Goal: Ask a question: Seek information or help from site administrators or community

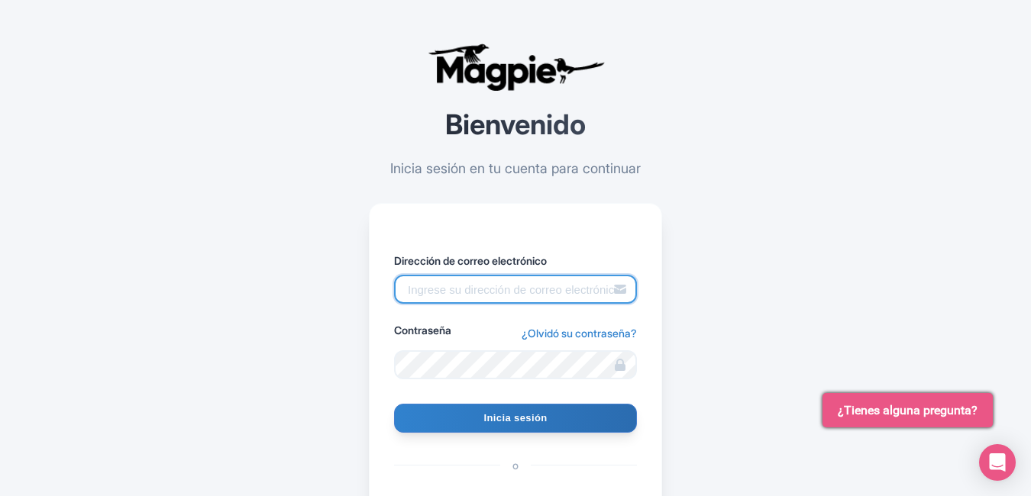
click at [421, 293] on input "Dirección de correo electrónico" at bounding box center [515, 289] width 243 height 29
type input "[EMAIL_ADDRESS][DOMAIN_NAME]"
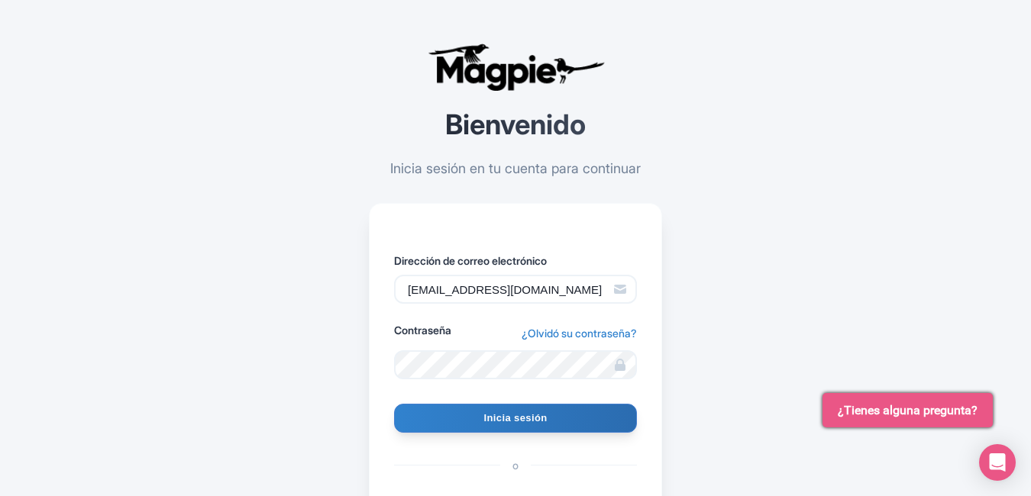
click at [616, 364] on icon at bounding box center [620, 365] width 11 height 12
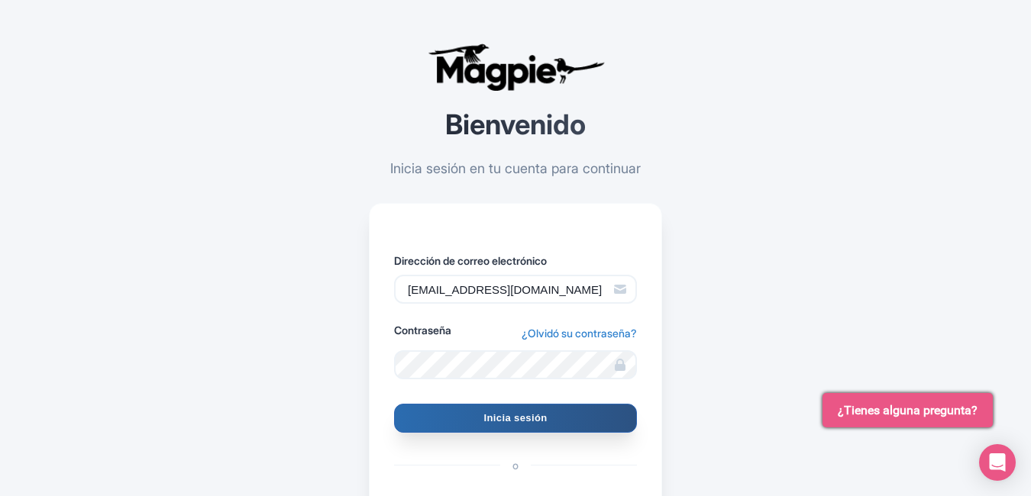
click at [552, 416] on input "Sign In" at bounding box center [515, 418] width 243 height 29
type input "Signing in..."
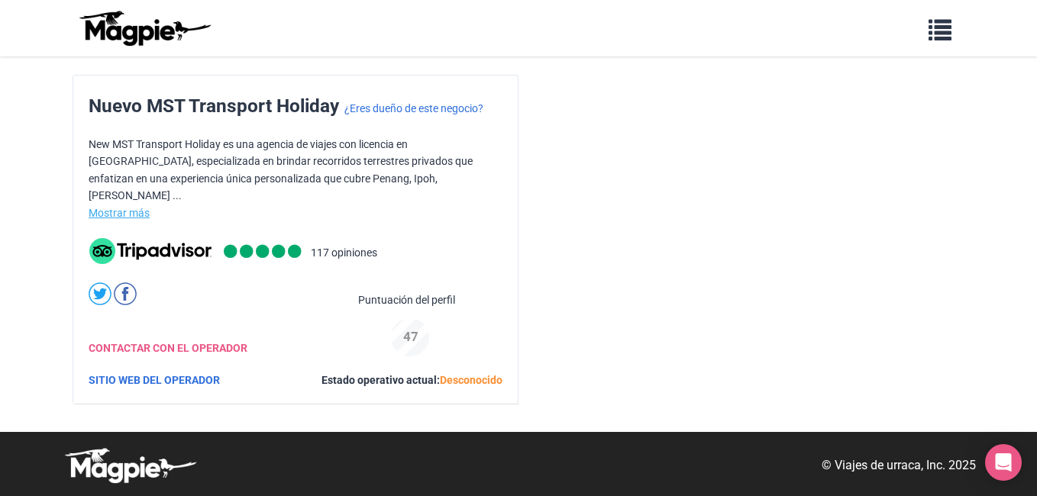
click at [127, 207] on link "Mostrar más" at bounding box center [119, 213] width 61 height 12
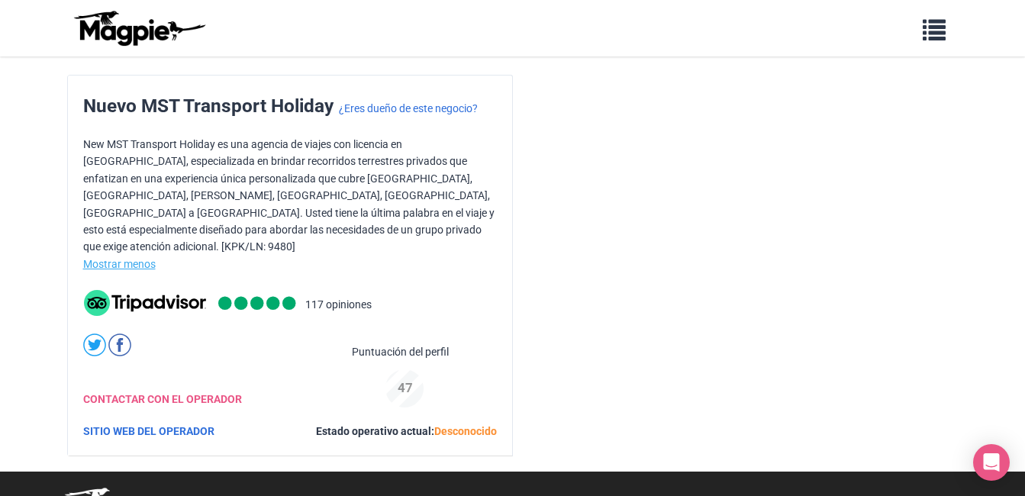
click at [143, 258] on link "Mostrar menos" at bounding box center [119, 264] width 73 height 12
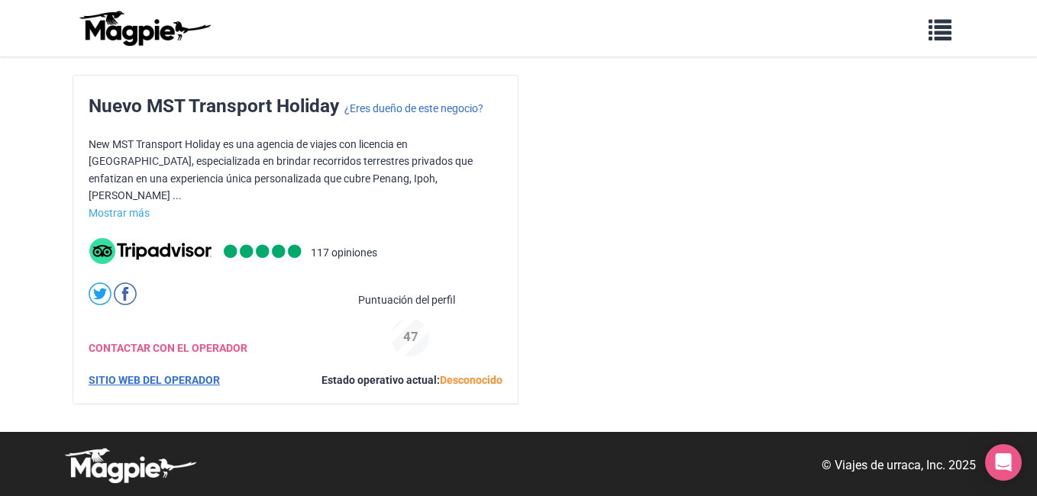
click at [147, 374] on link "SITIO WEB DEL OPERADOR" at bounding box center [154, 380] width 131 height 12
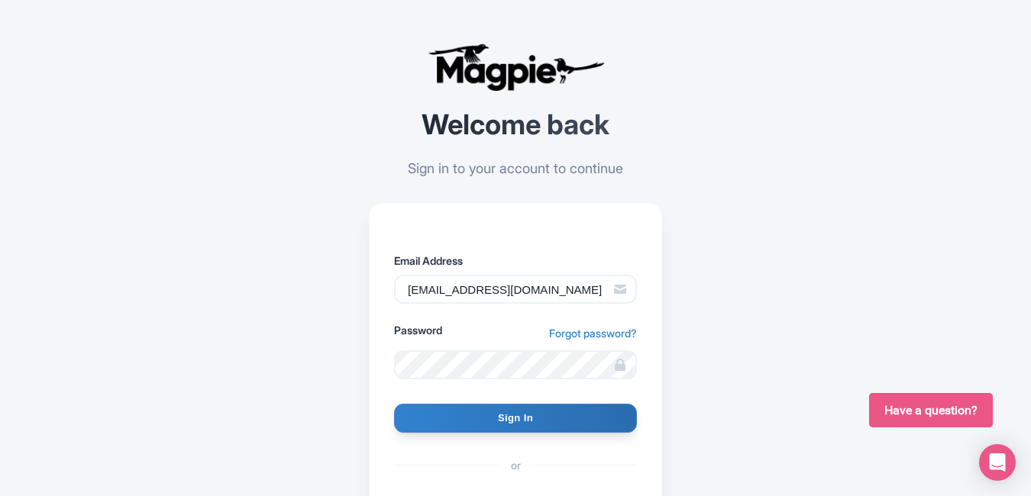
click at [906, 409] on span "Have a question?" at bounding box center [930, 411] width 93 height 18
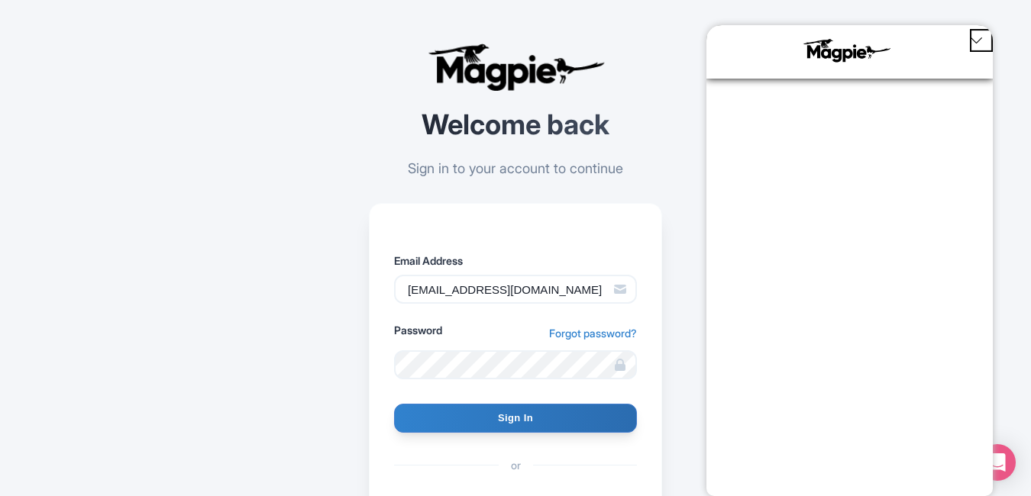
click at [973, 39] on icon "Close Chat Popup" at bounding box center [976, 40] width 13 height 13
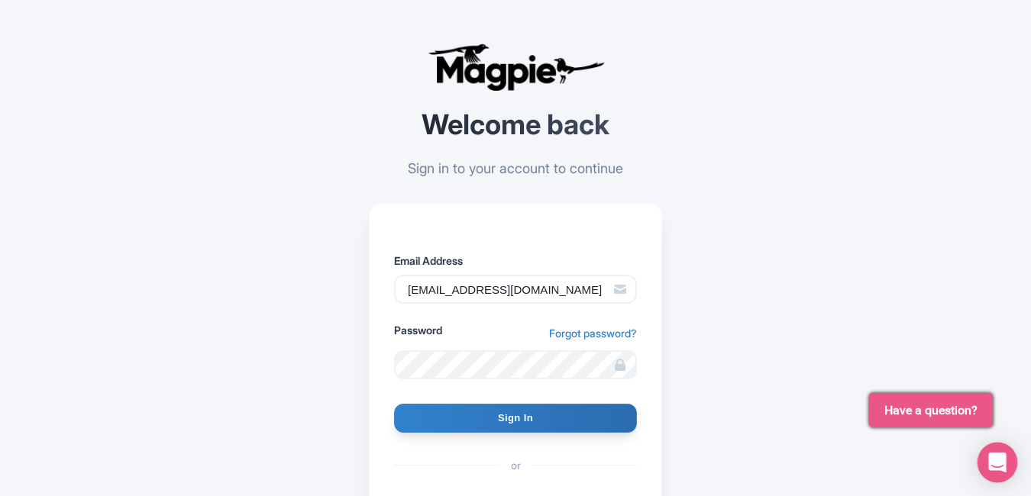
click at [998, 468] on icon "Open Intercom Messenger" at bounding box center [997, 463] width 20 height 20
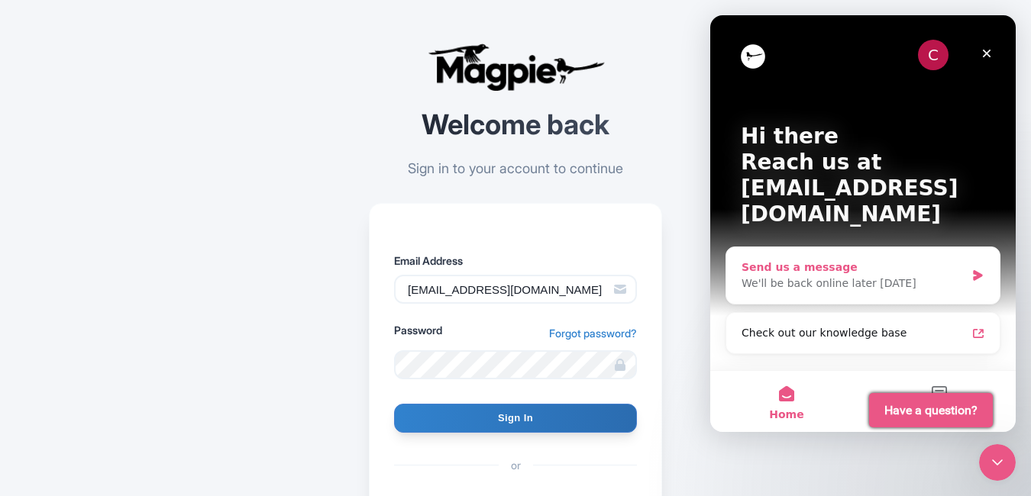
click at [805, 276] on div "We'll be back online later [DATE]" at bounding box center [853, 284] width 224 height 16
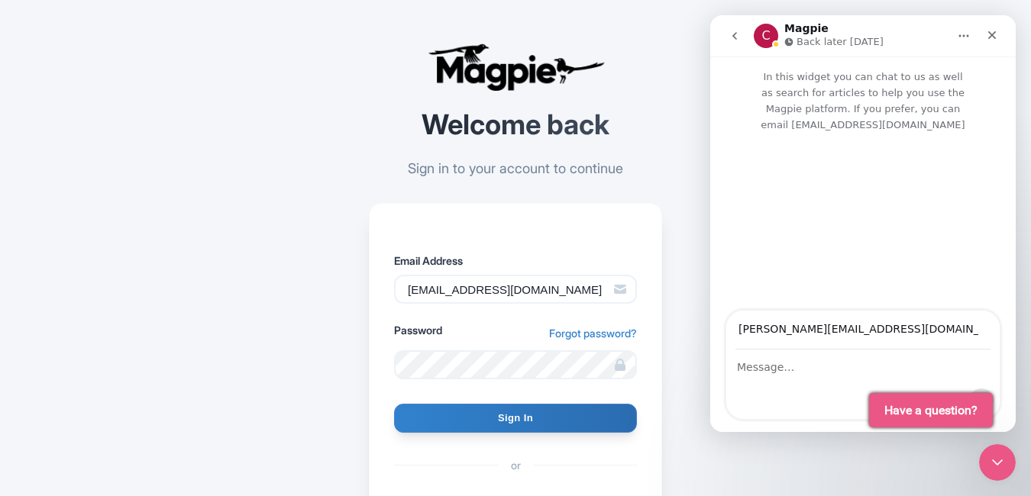
type input "[PERSON_NAME][EMAIL_ADDRESS][DOMAIN_NAME]"
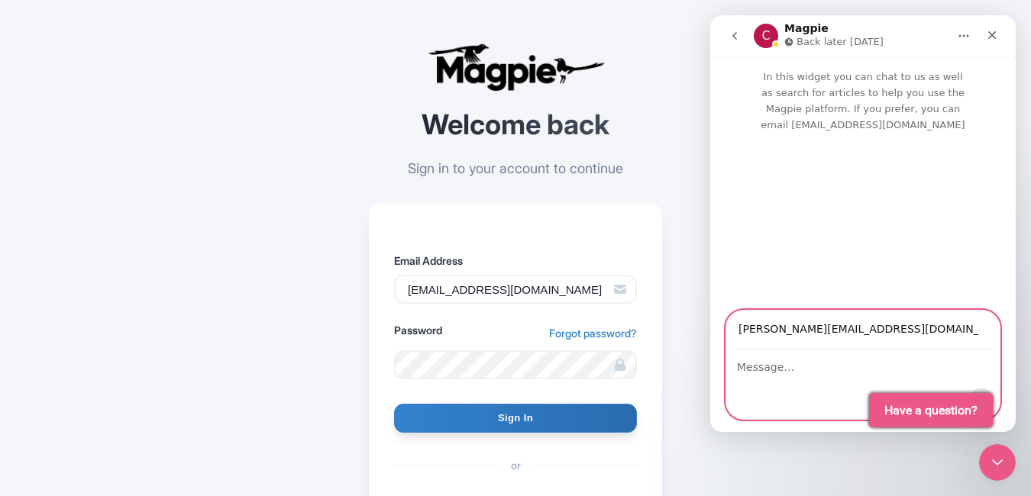
click at [759, 370] on textarea "Message…" at bounding box center [862, 363] width 273 height 26
paste textarea "Good morning: I would like to know your company's rate for a transfer for two p…"
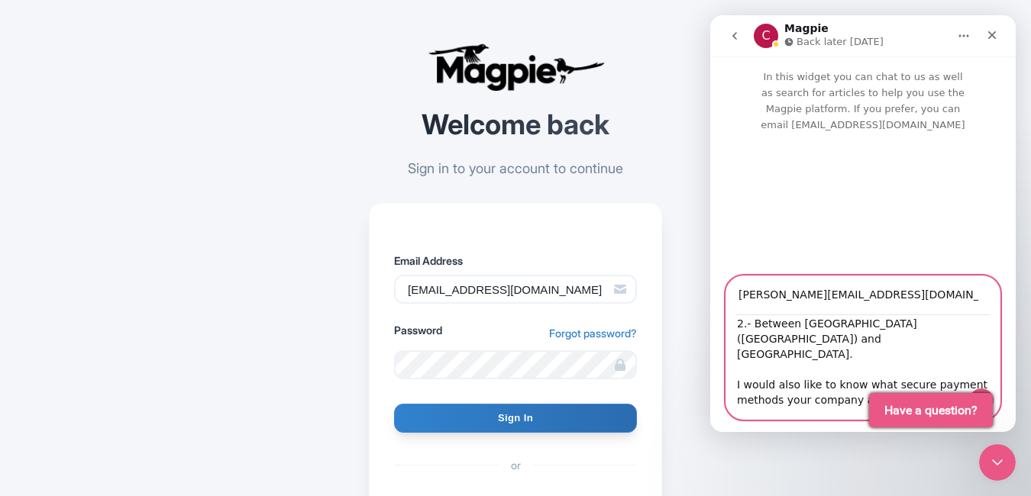
scroll to position [91, 0]
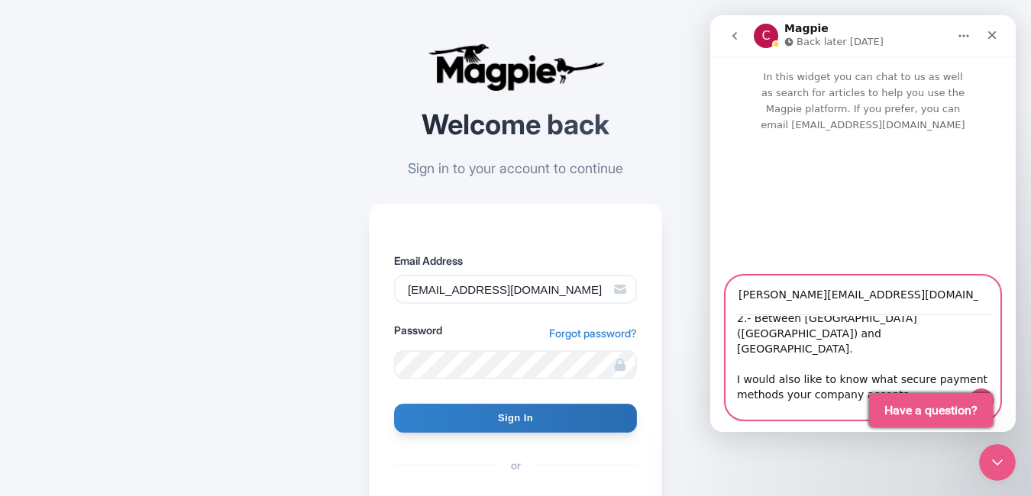
type textarea "Good morning: I would like to know your company's rate for a transfer for two p…"
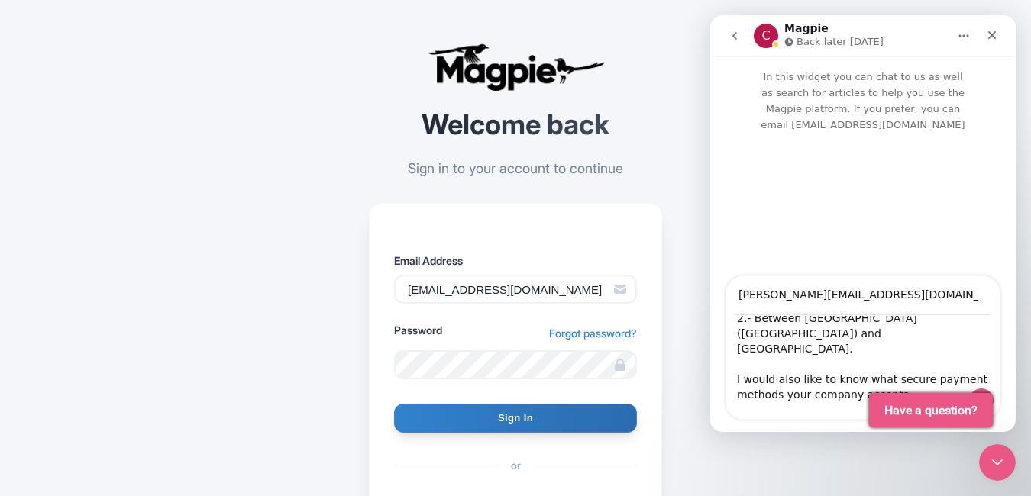
drag, startPoint x: 994, startPoint y: 381, endPoint x: 991, endPoint y: 395, distance: 14.1
click at [991, 395] on div "Intercom messenger" at bounding box center [969, 347] width 60 height 143
click at [883, 104] on p "In this widget you can chat to us as well as search for articles to help you us…" at bounding box center [862, 94] width 305 height 76
click at [946, 404] on span "Have a question?" at bounding box center [930, 411] width 93 height 18
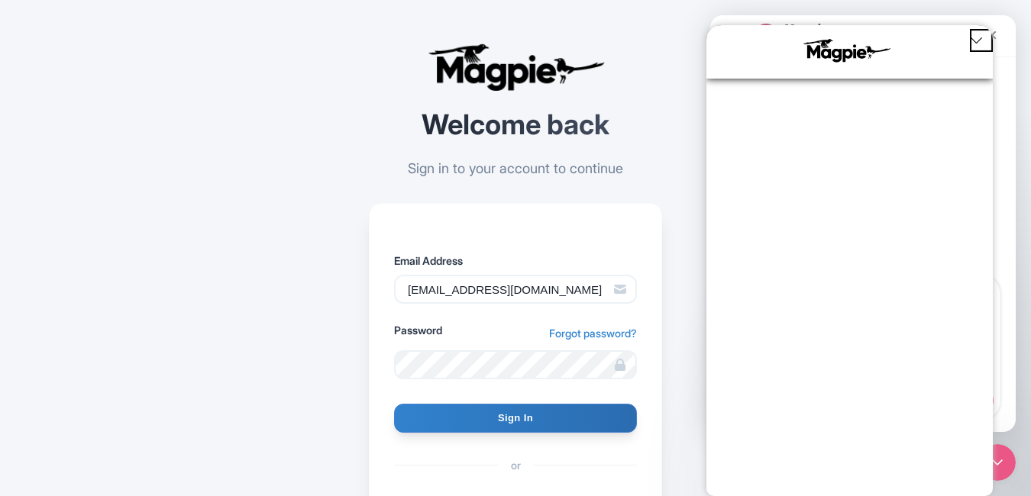
click at [976, 37] on icon "Close Chat Popup" at bounding box center [976, 40] width 13 height 13
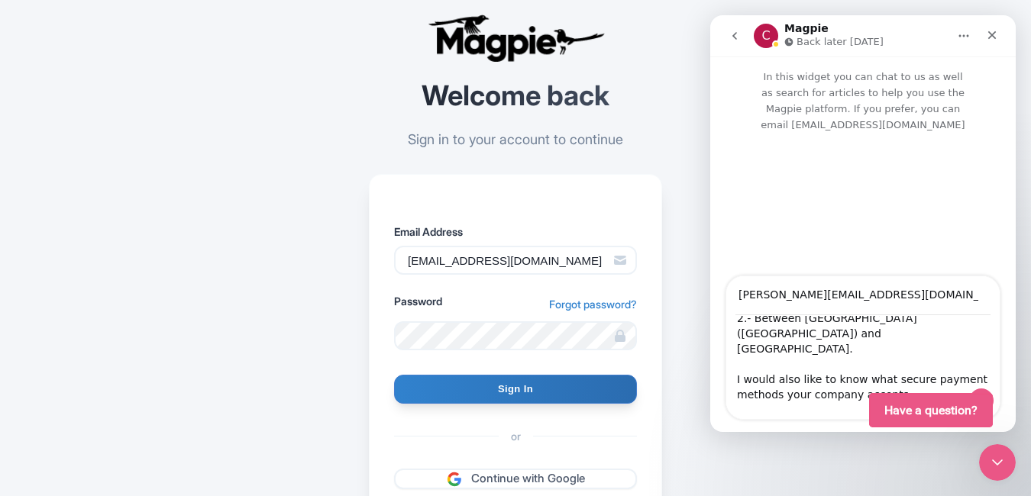
scroll to position [23, 0]
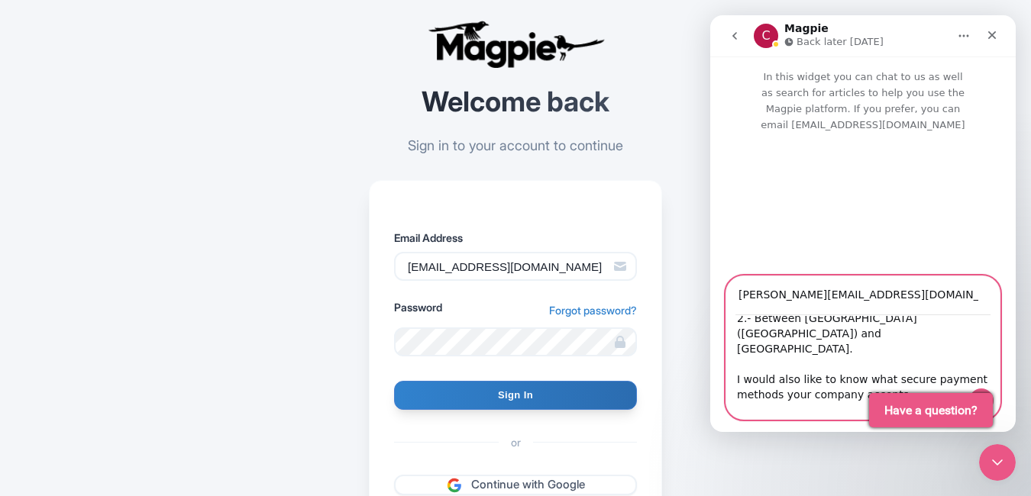
click at [808, 411] on textarea "Good morning: I would like to know your company's rate for a transfer for two p…" at bounding box center [862, 367] width 273 height 103
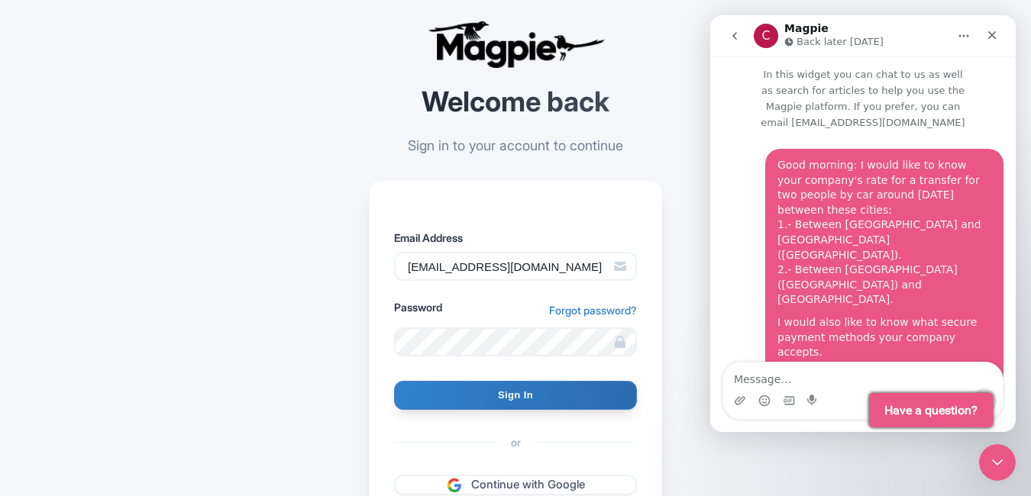
scroll to position [78, 0]
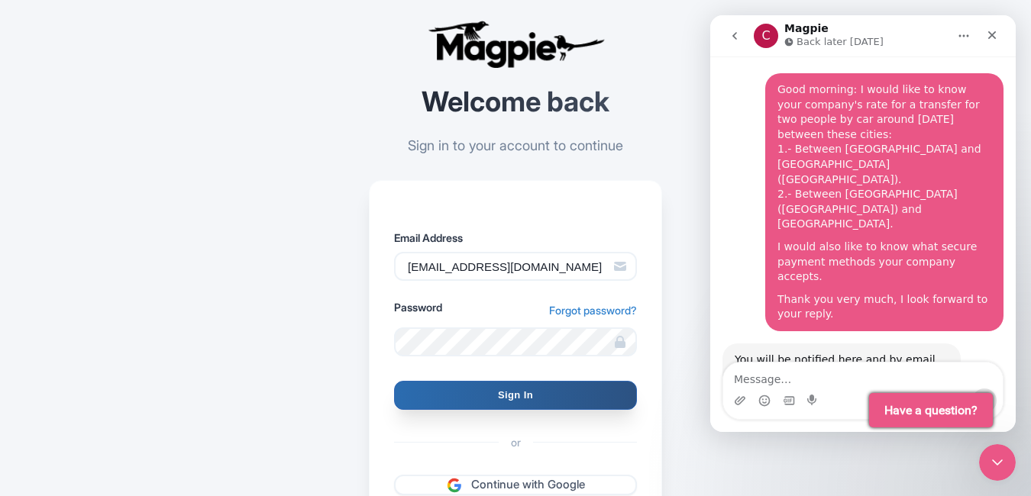
click at [532, 392] on input "Sign In" at bounding box center [515, 395] width 243 height 29
type input "Signing in..."
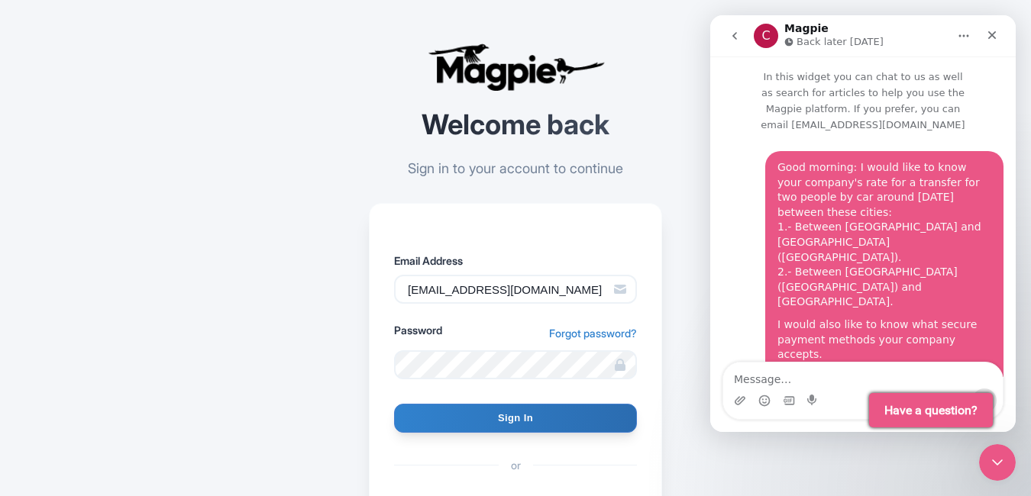
scroll to position [78, 0]
